Goal: Transaction & Acquisition: Book appointment/travel/reservation

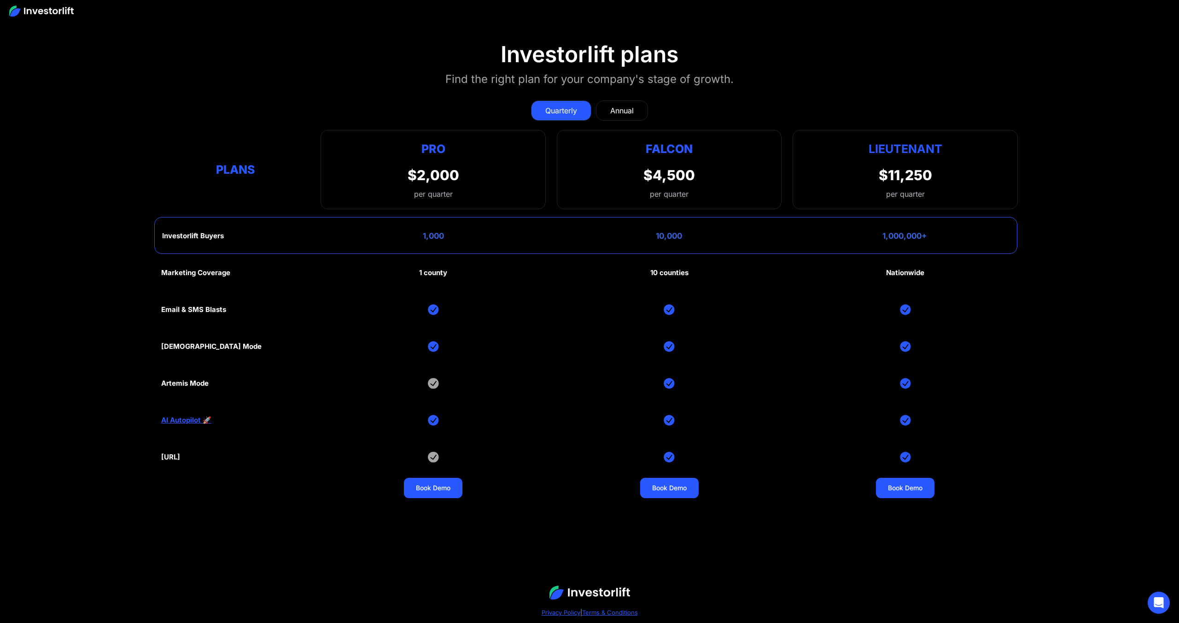
scroll to position [4856, 0]
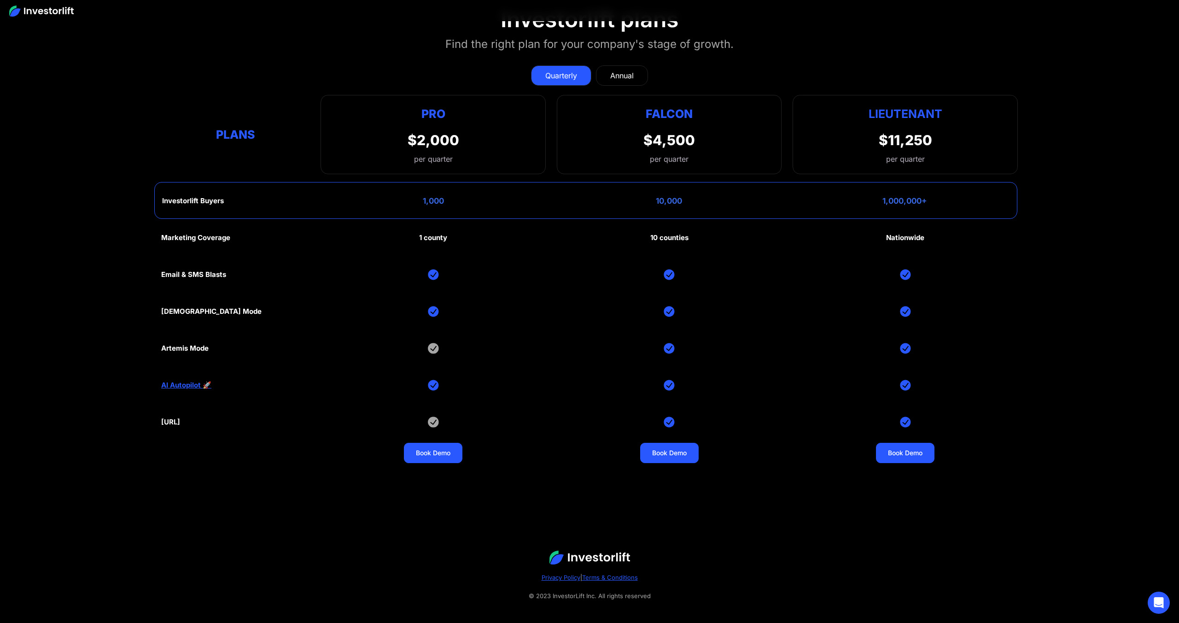
click at [619, 70] on div "Annual" at bounding box center [621, 75] width 23 height 11
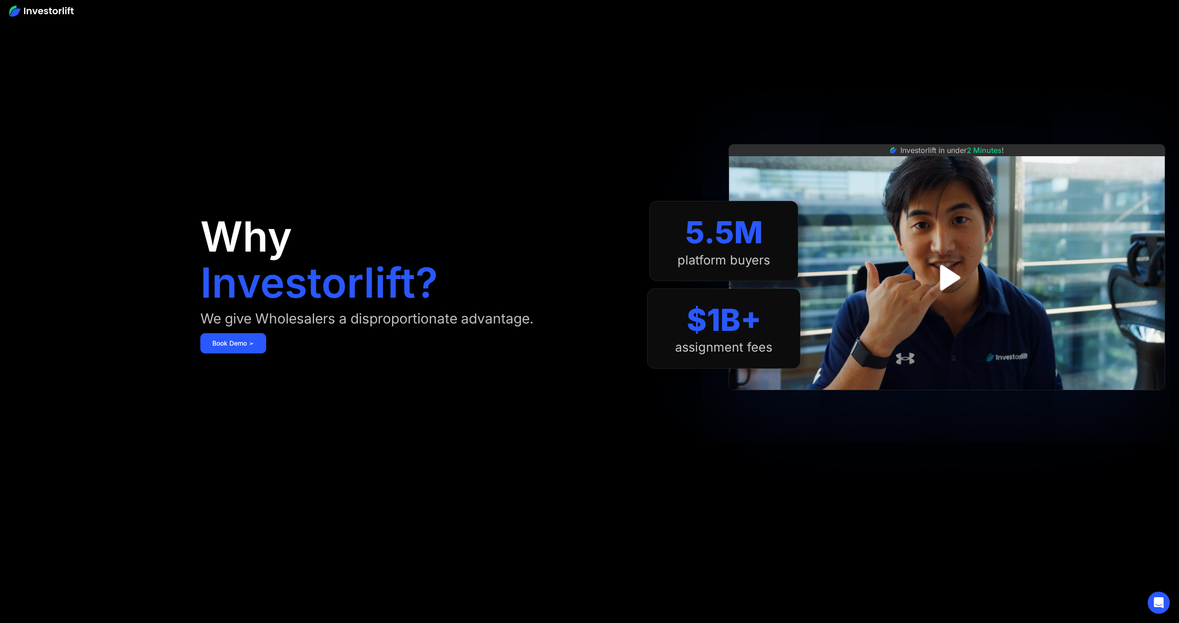
scroll to position [0, 0]
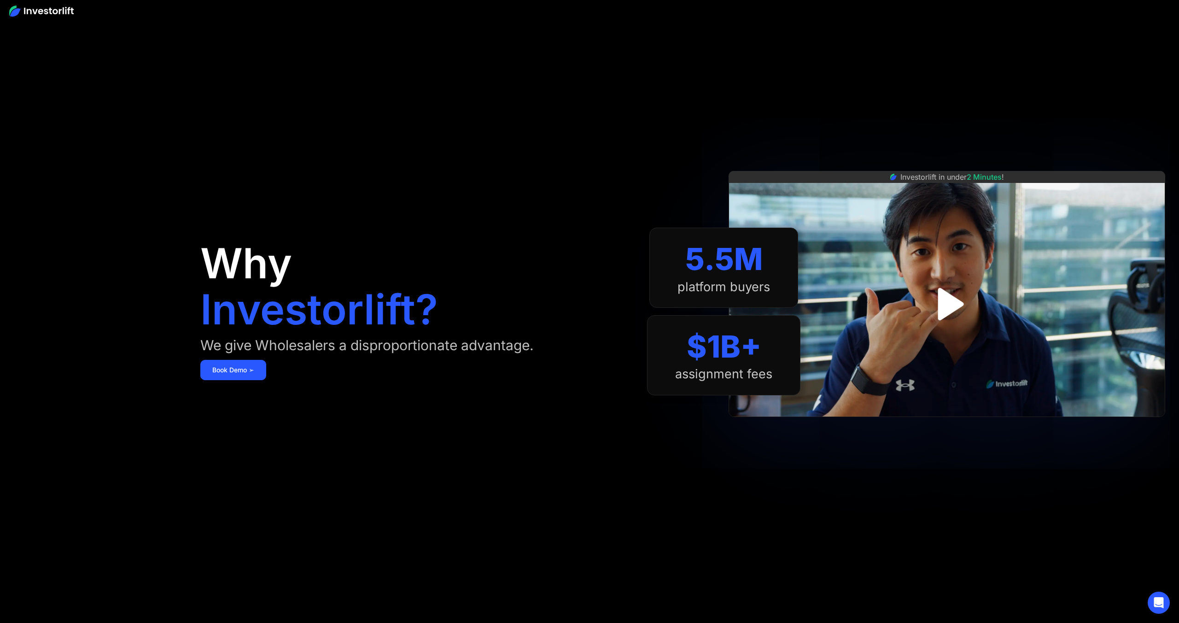
click at [952, 303] on img "open lightbox" at bounding box center [946, 303] width 58 height 58
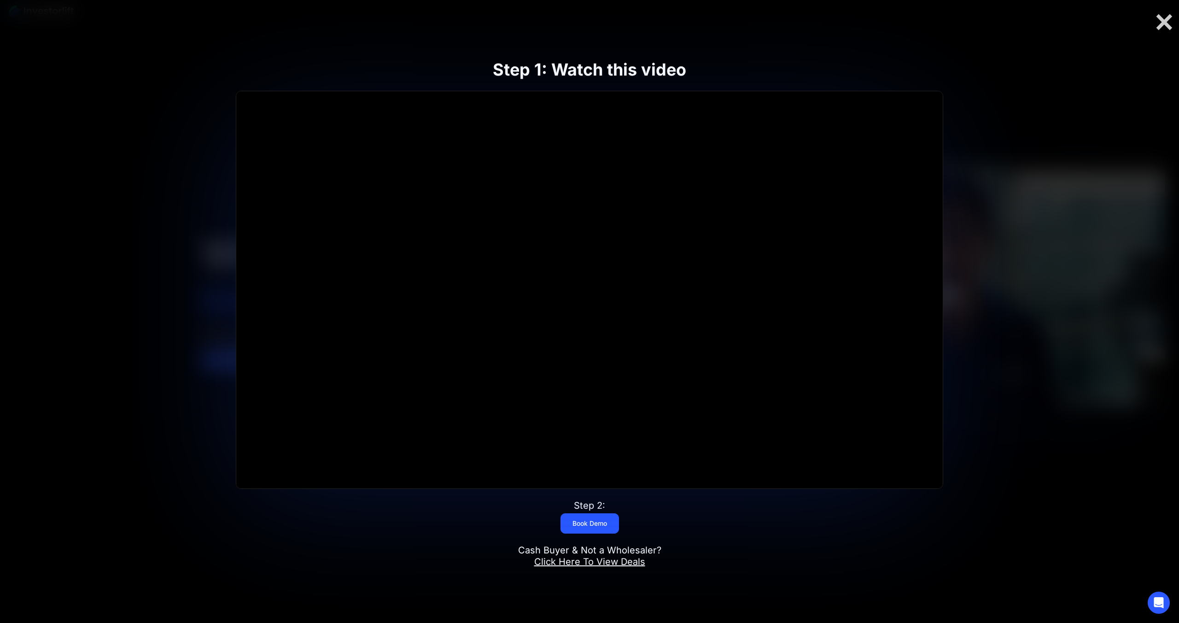
scroll to position [3, 0]
click at [586, 527] on link "Book Demo" at bounding box center [589, 523] width 58 height 20
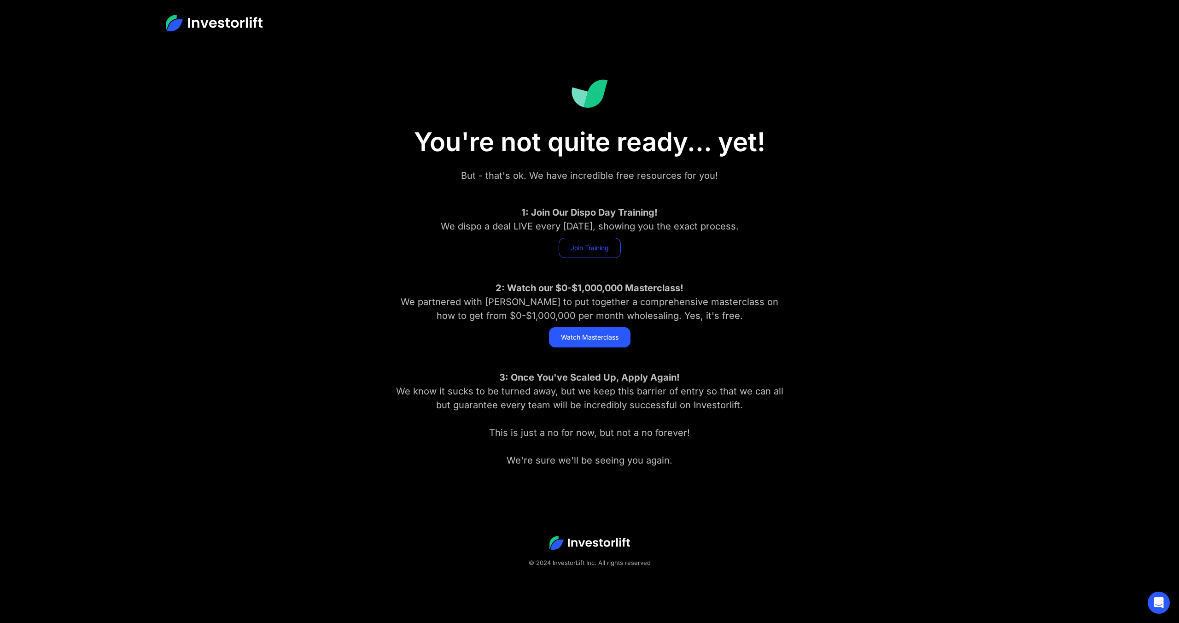
click at [594, 252] on link "Join Training" at bounding box center [590, 248] width 62 height 20
click at [599, 341] on link "Watch Masterclass" at bounding box center [589, 337] width 81 height 20
